Goal: Transaction & Acquisition: Purchase product/service

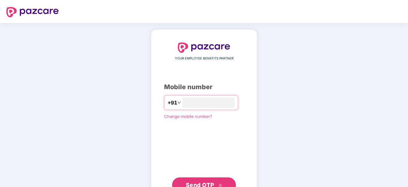
type input "**********"
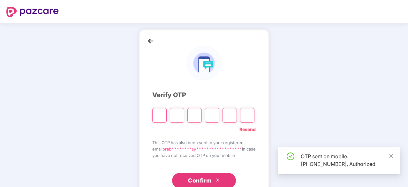
click at [395, 157] on div "OTP sent on mobile: [PHONE_NUMBER], Authorized" at bounding box center [339, 160] width 123 height 27
click at [154, 110] on input "Please enter verification code. Digit 1" at bounding box center [159, 115] width 14 height 15
type input "*"
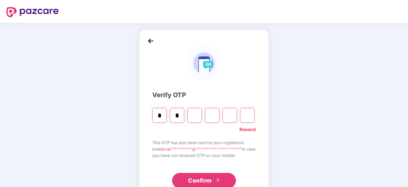
type input "*"
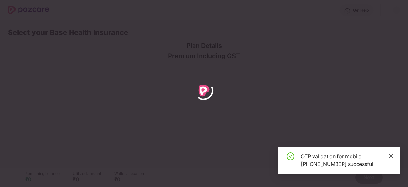
click at [392, 155] on icon "close" at bounding box center [391, 156] width 4 height 4
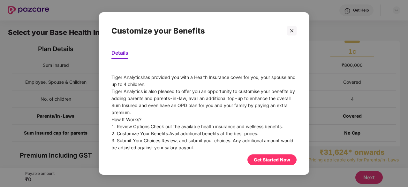
click at [261, 158] on div "Get Started Now" at bounding box center [272, 159] width 36 height 7
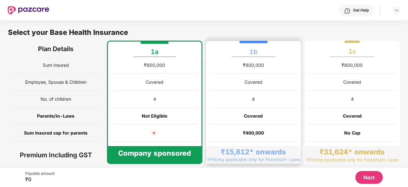
click at [216, 132] on div "₹400,000" at bounding box center [253, 133] width 87 height 17
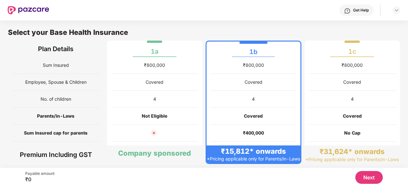
click at [368, 171] on button "Next" at bounding box center [368, 177] width 27 height 13
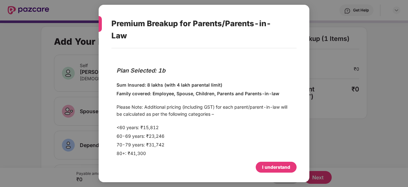
scroll to position [5, 0]
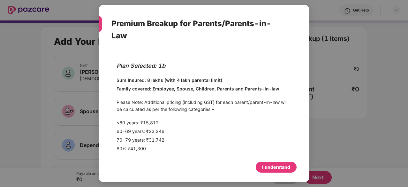
click at [277, 164] on div "I understand" at bounding box center [276, 166] width 28 height 7
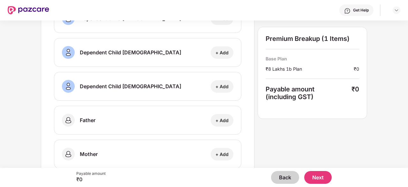
scroll to position [164, 0]
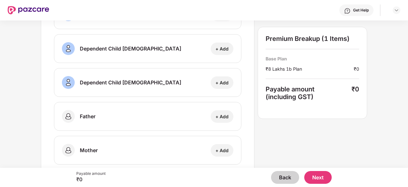
click at [227, 117] on div "+ Add" at bounding box center [222, 116] width 13 height 6
select select "****"
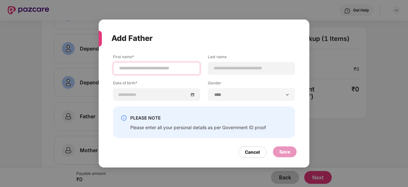
click at [170, 70] on input at bounding box center [156, 68] width 76 height 7
type input "*********"
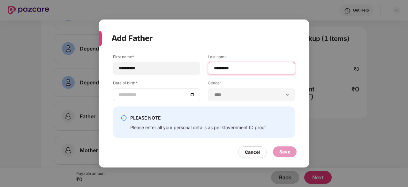
type input "*********"
click at [181, 93] on body "Get Help Add Your Family Self Prabhu [PERSON_NAME] [DEMOGRAPHIC_DATA] | [DATE] …" at bounding box center [204, 93] width 408 height 187
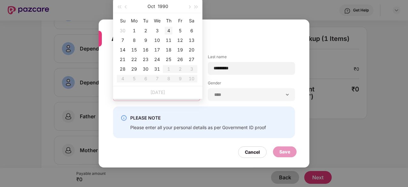
type input "**********"
click at [164, 4] on button "1990" at bounding box center [163, 6] width 11 height 13
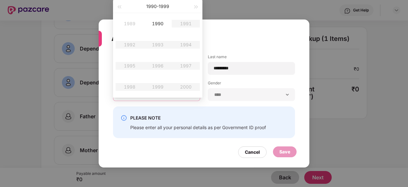
type input "**********"
click at [119, 4] on button "button" at bounding box center [119, 6] width 7 height 13
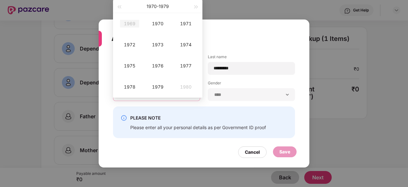
type input "**********"
click at [131, 22] on div "1969" at bounding box center [129, 24] width 19 height 8
type input "**********"
click at [157, 48] on div "May" at bounding box center [157, 45] width 19 height 8
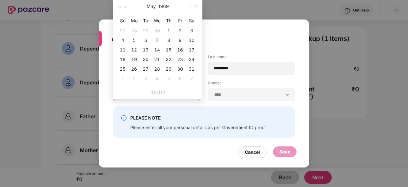
type input "**********"
click at [180, 50] on div "16" at bounding box center [180, 50] width 8 height 8
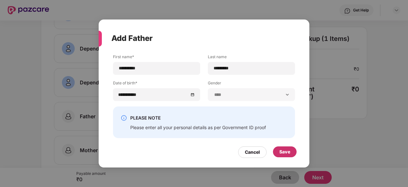
click at [280, 149] on div "Save" at bounding box center [284, 151] width 11 height 7
type input "*********"
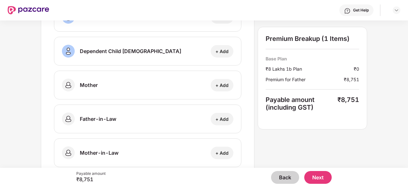
scroll to position [235, 0]
click at [221, 85] on div "+ Add" at bounding box center [222, 85] width 13 height 6
select select "******"
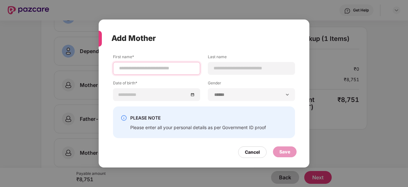
click at [181, 69] on input at bounding box center [156, 68] width 76 height 7
click at [170, 69] on input at bounding box center [156, 68] width 76 height 7
type input "**********"
type input "*****"
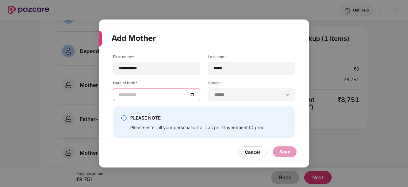
click at [193, 95] on div at bounding box center [156, 94] width 76 height 7
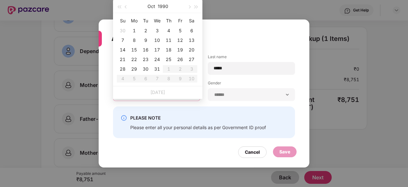
type input "**********"
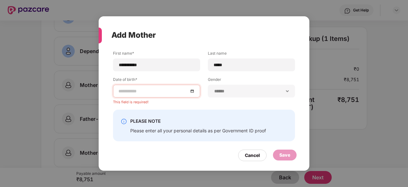
click at [251, 5] on div "**********" at bounding box center [204, 93] width 408 height 187
click at [251, 158] on div "Cancel" at bounding box center [252, 155] width 15 height 7
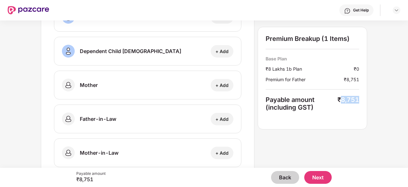
drag, startPoint x: 341, startPoint y: 99, endPoint x: 362, endPoint y: 101, distance: 20.9
click at [362, 101] on div "Premium Breakup (1 Items) Base Plan ₹8 Lakhs 1b Plan ₹0 Premium for Father ₹8,7…" at bounding box center [313, 78] width 110 height 102
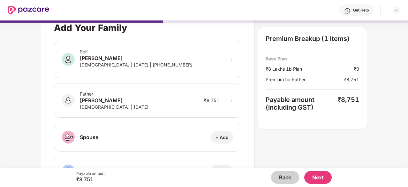
scroll to position [0, 0]
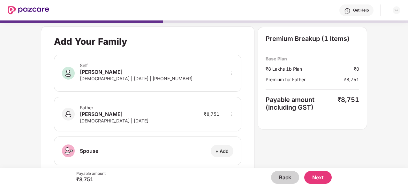
click at [232, 114] on icon "more" at bounding box center [231, 114] width 4 height 4
click at [225, 134] on img at bounding box center [222, 134] width 5 height 5
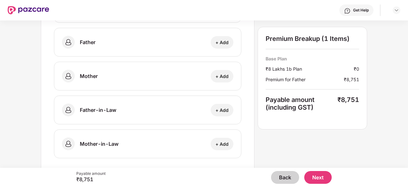
scroll to position [239, 0]
click at [280, 181] on button "Back" at bounding box center [285, 177] width 28 height 13
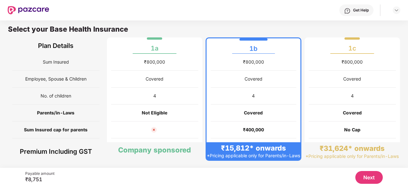
scroll to position [3, 0]
click at [151, 120] on div "Not Eligible" at bounding box center [154, 112] width 87 height 17
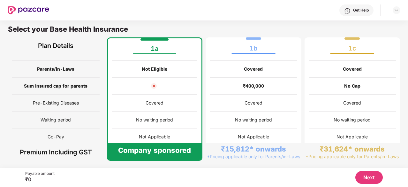
scroll to position [95, 0]
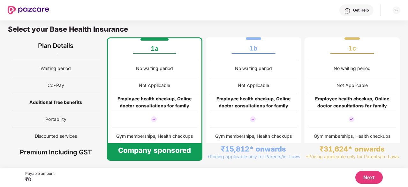
drag, startPoint x: 127, startPoint y: 29, endPoint x: 152, endPoint y: 28, distance: 25.6
click at [152, 28] on div "Select your Base Health Insurance" at bounding box center [204, 31] width 392 height 13
click at [379, 180] on button "Next" at bounding box center [368, 177] width 27 height 13
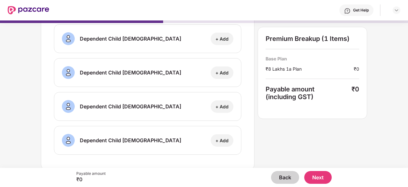
scroll to position [0, 0]
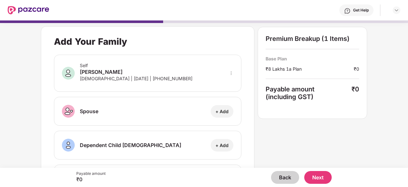
click at [320, 179] on button "Next" at bounding box center [317, 177] width 27 height 13
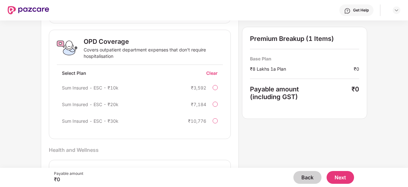
scroll to position [234, 0]
click at [214, 85] on div at bounding box center [215, 87] width 5 height 5
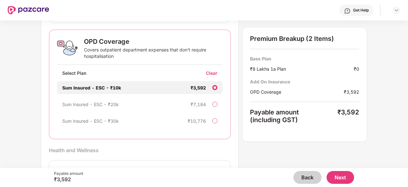
click at [215, 88] on div at bounding box center [214, 87] width 5 height 5
click at [210, 70] on div "Clear" at bounding box center [214, 73] width 17 height 6
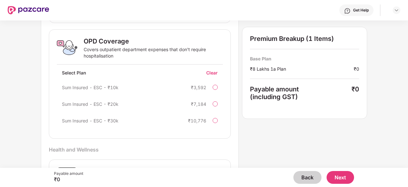
click at [215, 87] on div at bounding box center [215, 87] width 5 height 5
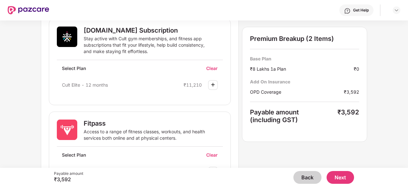
scroll to position [405, 0]
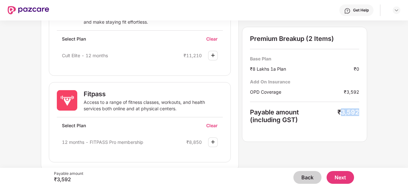
drag, startPoint x: 342, startPoint y: 112, endPoint x: 362, endPoint y: 117, distance: 20.7
click at [362, 117] on div "Premium Breakup (2 Items) Base Plan ₹8 Lakhs 1a Plan ₹0 Add On Insurance OPD Co…" at bounding box center [304, 84] width 125 height 115
click at [64, 99] on img at bounding box center [67, 100] width 20 height 20
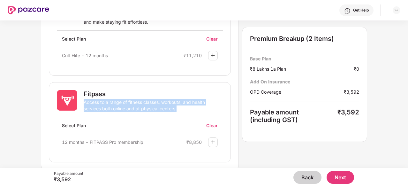
drag, startPoint x: 84, startPoint y: 101, endPoint x: 178, endPoint y: 106, distance: 94.6
click at [178, 106] on div "Access to a range of fitness classes, workouts, and health services both online…" at bounding box center [147, 105] width 126 height 13
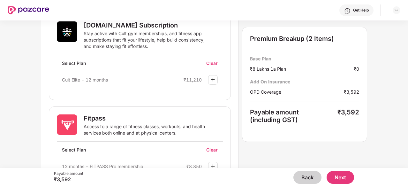
scroll to position [382, 0]
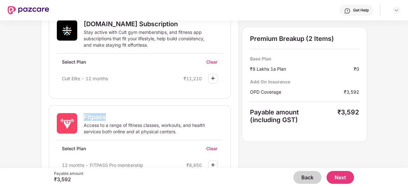
drag, startPoint x: 82, startPoint y: 114, endPoint x: 113, endPoint y: 116, distance: 30.7
click at [113, 116] on div "Fitpass Access to a range of fitness classes, workouts, and health services bot…" at bounding box center [140, 126] width 166 height 27
click at [113, 116] on div "Fitpass" at bounding box center [153, 117] width 139 height 8
click at [110, 114] on div "Fitpass" at bounding box center [153, 117] width 139 height 8
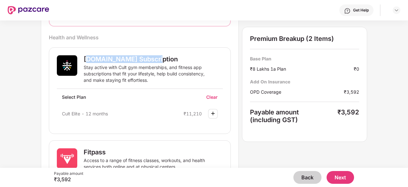
drag, startPoint x: 146, startPoint y: 57, endPoint x: 86, endPoint y: 50, distance: 59.8
click at [86, 50] on div "[DOMAIN_NAME] Subscription Stay active with Cult gym memberships, and fitness a…" at bounding box center [140, 90] width 182 height 87
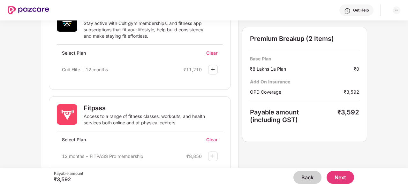
scroll to position [391, 0]
drag, startPoint x: 107, startPoint y: 107, endPoint x: 82, endPoint y: 107, distance: 24.9
click at [82, 107] on div "Fitpass Access to a range of fitness classes, workouts, and health services bot…" at bounding box center [140, 117] width 166 height 27
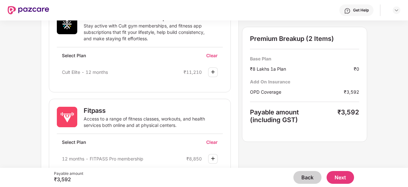
scroll to position [388, 0]
click at [214, 139] on div "Clear" at bounding box center [214, 142] width 17 height 6
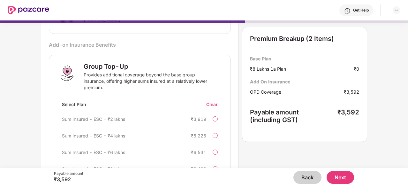
scroll to position [103, 0]
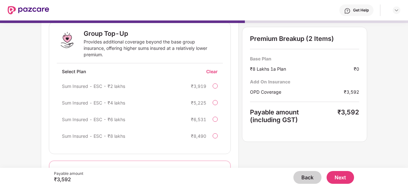
click at [218, 88] on div "Sum Insured - ESC - ₹2 lakhs ₹3,919" at bounding box center [140, 86] width 166 height 13
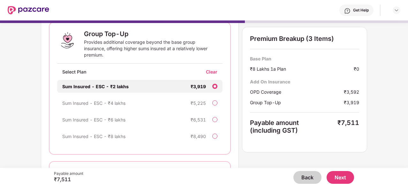
click at [215, 85] on div at bounding box center [214, 86] width 5 height 5
click at [210, 69] on div "Clear" at bounding box center [214, 72] width 17 height 6
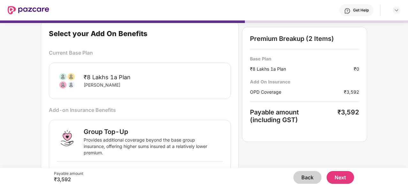
scroll to position [0, 0]
